Goal: Task Accomplishment & Management: Use online tool/utility

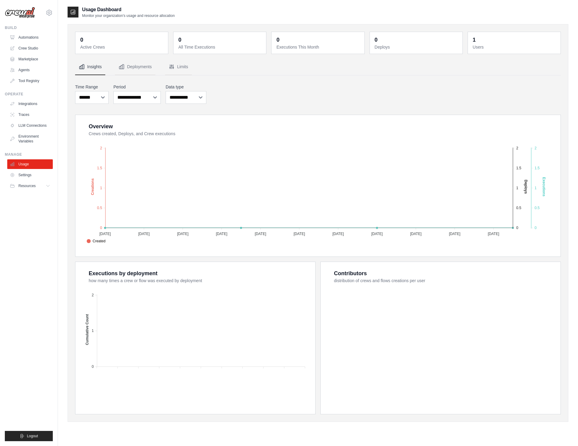
click at [30, 98] on div "Operate Integrations Traces LLM Connections Environment Variables" at bounding box center [29, 119] width 48 height 54
click at [31, 109] on ul "Integrations Traces LLM Connections Environment Variables" at bounding box center [30, 122] width 46 height 47
click at [31, 104] on link "Integrations" at bounding box center [31, 104] width 46 height 10
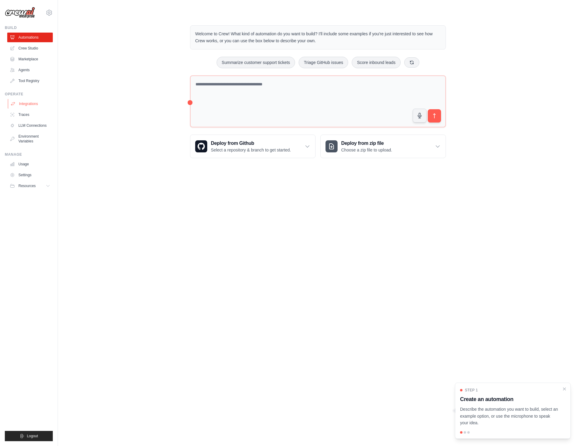
click at [32, 103] on link "Integrations" at bounding box center [31, 104] width 46 height 10
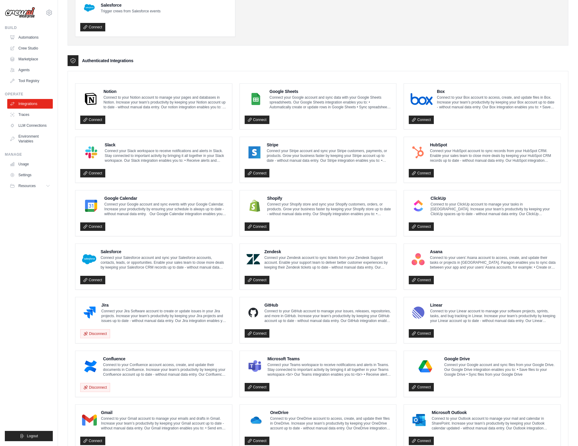
scroll to position [120, 0]
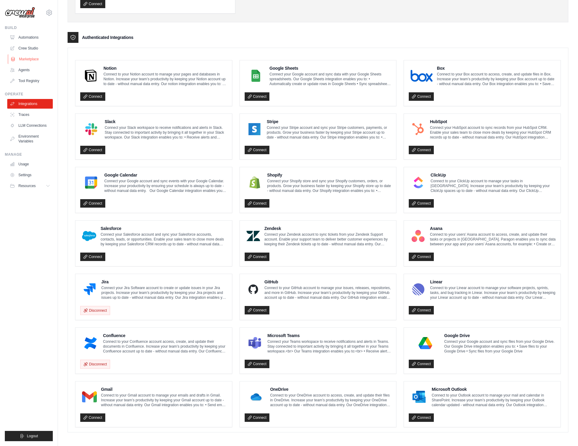
click at [28, 60] on link "Marketplace" at bounding box center [31, 59] width 46 height 10
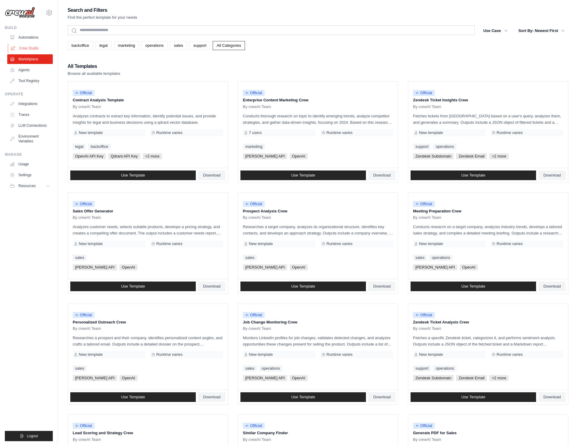
click at [29, 48] on link "Crew Studio" at bounding box center [31, 48] width 46 height 10
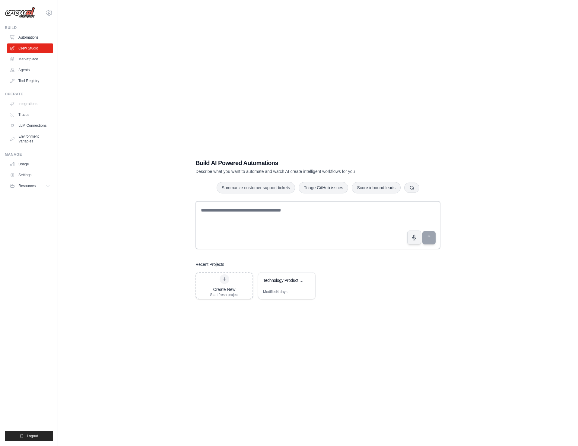
click at [363, 291] on div "Create New Start fresh project Technology Product Research Automation Modified …" at bounding box center [317, 285] width 245 height 27
click at [30, 103] on link "Integrations" at bounding box center [31, 104] width 46 height 10
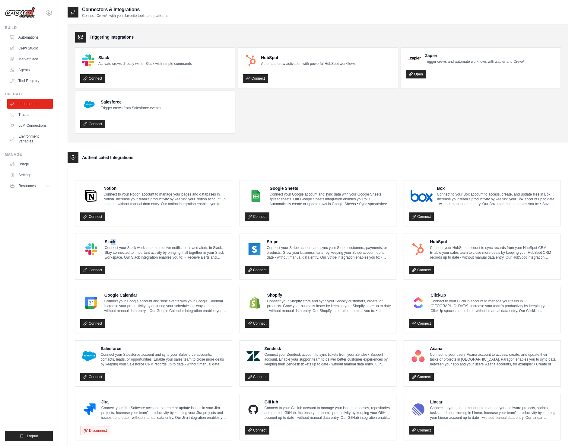
drag, startPoint x: 108, startPoint y: 241, endPoint x: 121, endPoint y: 239, distance: 13.3
click at [121, 239] on h4 "Slack" at bounding box center [166, 241] width 122 height 6
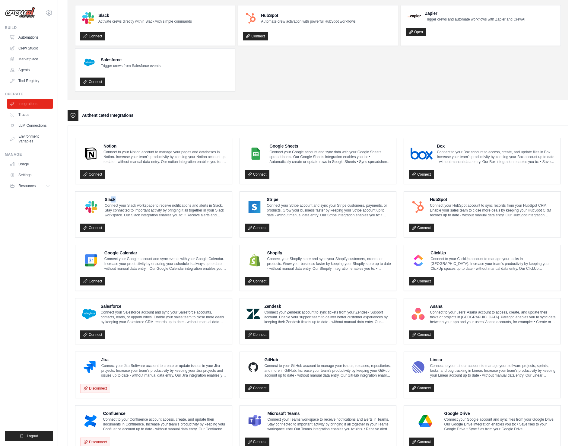
scroll to position [120, 0]
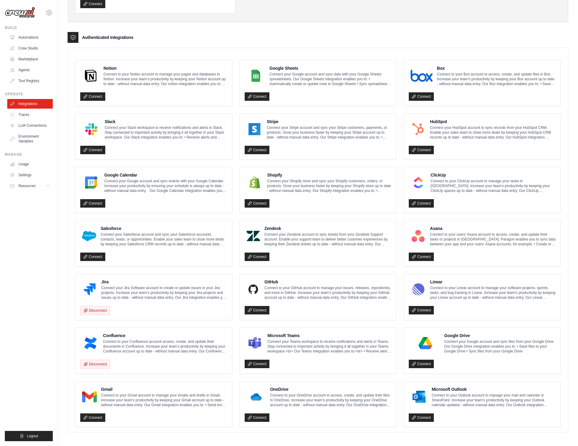
click at [61, 377] on div "Connectors & Integrations Connect CrewAI with your favorite tools and platforms…" at bounding box center [318, 164] width 520 height 556
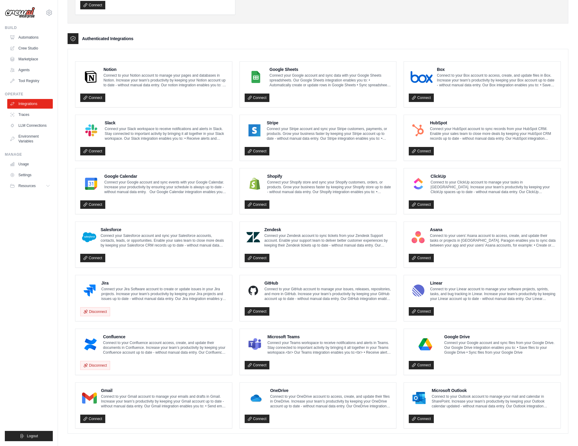
scroll to position [0, 0]
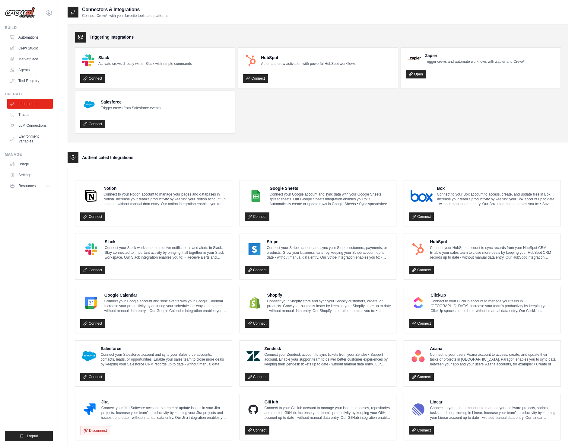
click at [250, 156] on div "Authenticated Integrations" at bounding box center [318, 157] width 500 height 11
click at [366, 153] on div "Authenticated Integrations" at bounding box center [318, 157] width 500 height 11
click at [314, 102] on ul "Slack Activate crews directly within Slack with simple commands Connect HubSpot…" at bounding box center [317, 90] width 485 height 86
click at [25, 68] on link "Agents" at bounding box center [31, 70] width 46 height 10
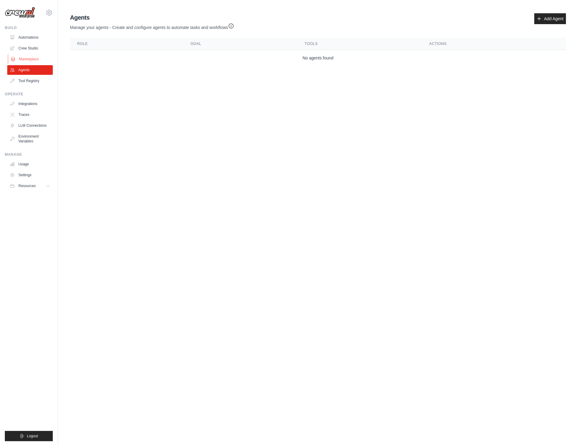
click at [30, 58] on link "Marketplace" at bounding box center [31, 59] width 46 height 10
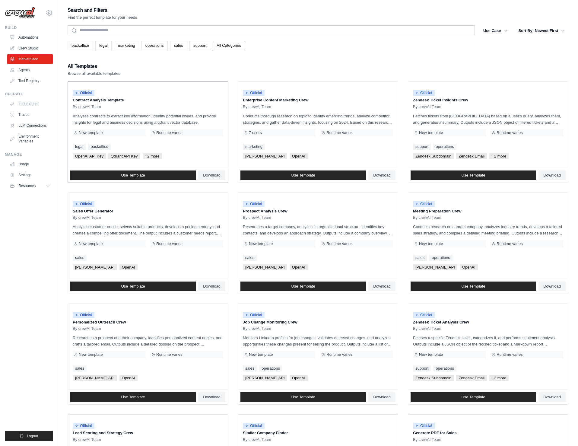
click at [94, 99] on p "Contract Analysis Template" at bounding box center [148, 100] width 150 height 6
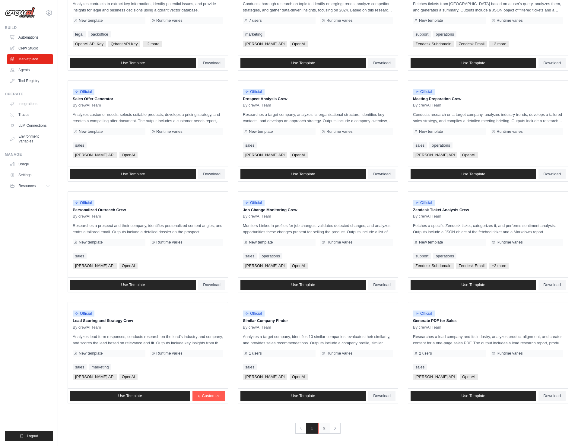
click at [324, 429] on link "2" at bounding box center [324, 427] width 12 height 11
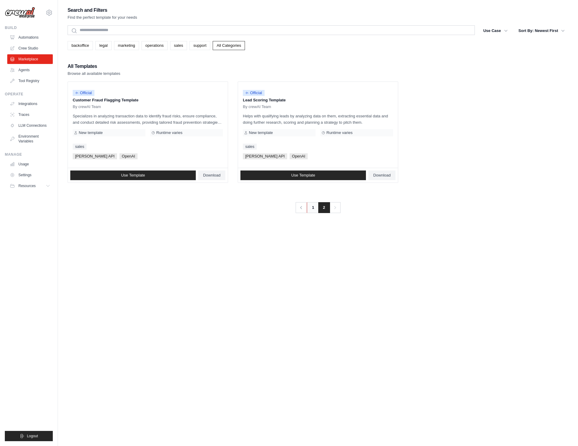
click at [311, 206] on link "1" at bounding box center [313, 207] width 12 height 11
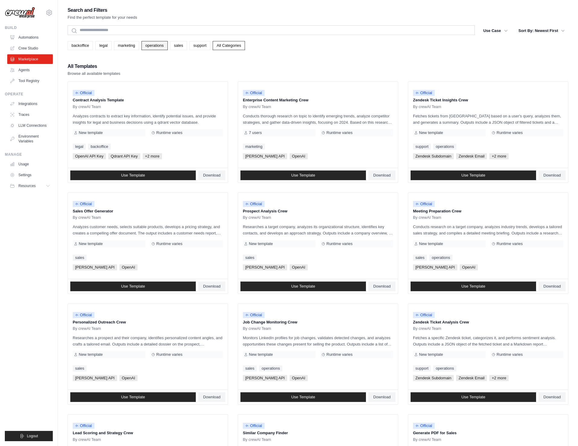
click at [157, 46] on link "operations" at bounding box center [154, 45] width 26 height 9
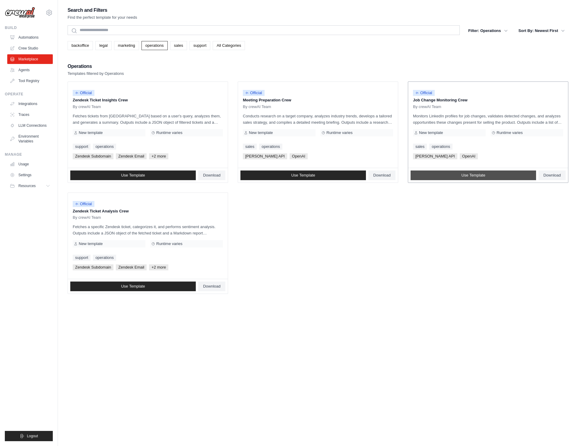
click at [458, 178] on link "Use Template" at bounding box center [472, 175] width 125 height 10
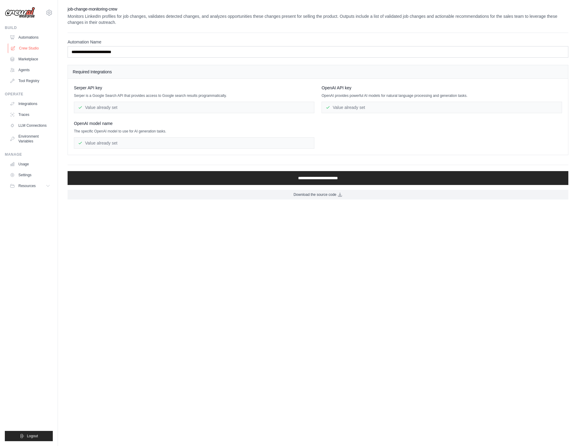
click at [28, 49] on link "Crew Studio" at bounding box center [31, 48] width 46 height 10
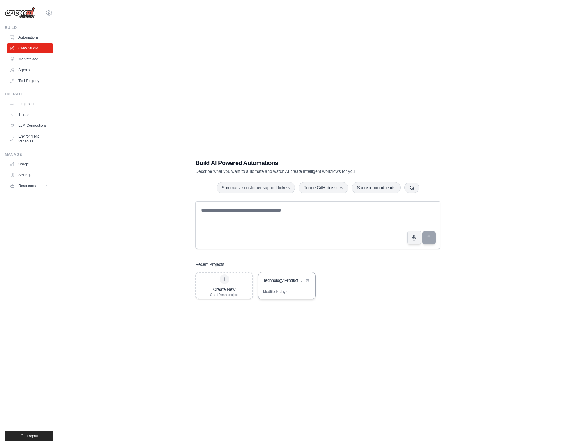
click at [295, 282] on div "Technology Product Research Automation" at bounding box center [283, 280] width 41 height 6
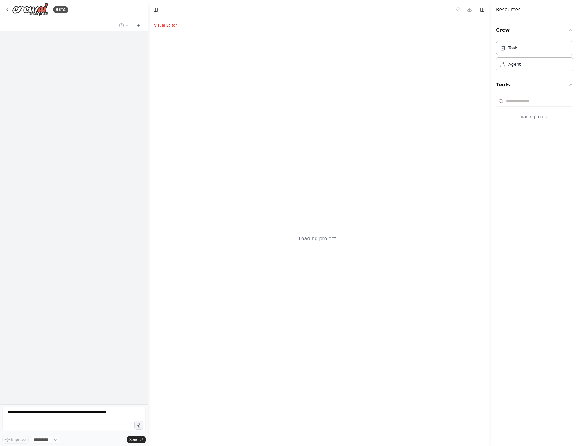
select select "****"
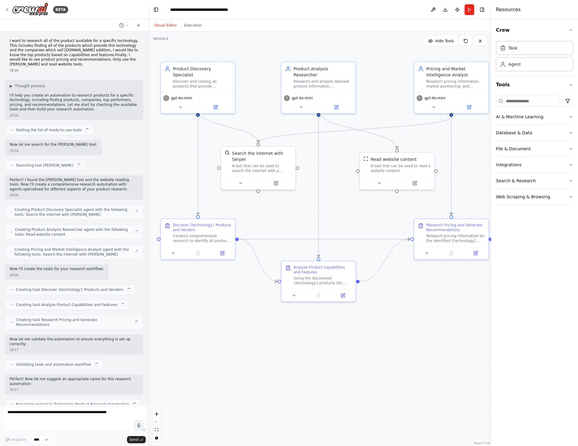
scroll to position [167, 0]
